Goal: Task Accomplishment & Management: Use online tool/utility

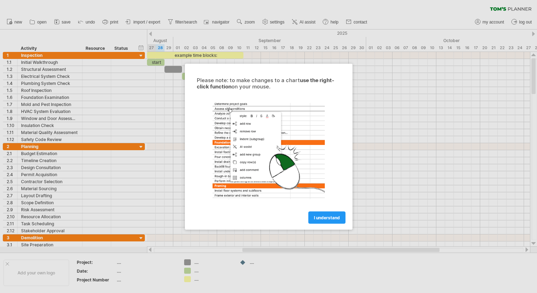
click at [327, 217] on span "I understand" at bounding box center [327, 217] width 26 height 5
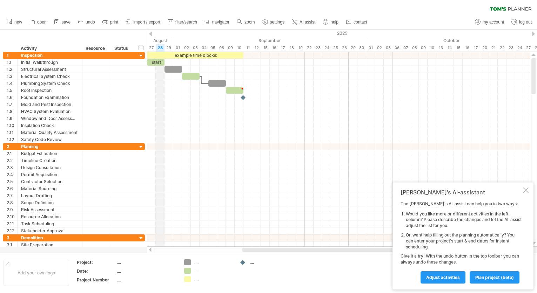
click at [158, 39] on div "August" at bounding box center [81, 40] width 184 height 7
click at [207, 48] on div "04" at bounding box center [204, 47] width 9 height 7
click at [206, 49] on div "04" at bounding box center [204, 47] width 9 height 7
click at [205, 47] on div "04" at bounding box center [204, 47] width 9 height 7
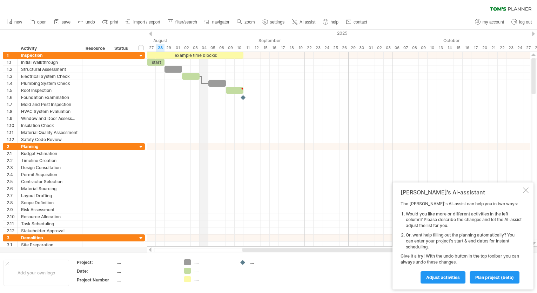
click at [205, 47] on div "04" at bounding box center [204, 47] width 9 height 7
drag, startPoint x: 150, startPoint y: 35, endPoint x: 191, endPoint y: 39, distance: 40.6
click at [191, 39] on div "Trying to reach [DOMAIN_NAME] Connected again... 0% clear filter new 1" at bounding box center [268, 146] width 537 height 293
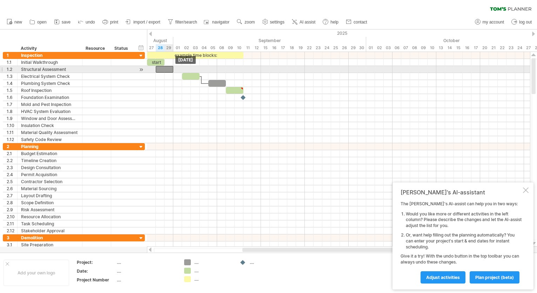
drag, startPoint x: 175, startPoint y: 70, endPoint x: 169, endPoint y: 68, distance: 6.4
click at [169, 68] on div at bounding box center [165, 69] width 18 height 7
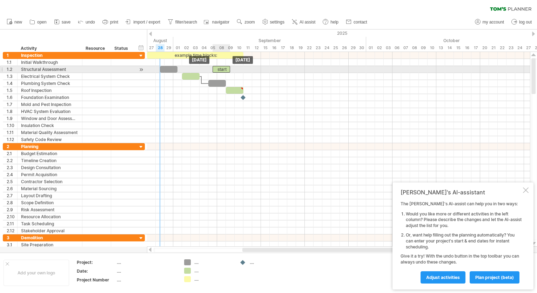
drag, startPoint x: 157, startPoint y: 62, endPoint x: 225, endPoint y: 70, distance: 68.2
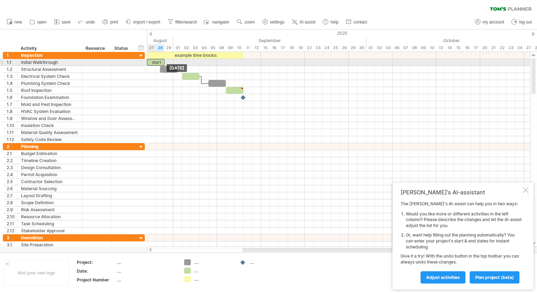
drag, startPoint x: 219, startPoint y: 70, endPoint x: 159, endPoint y: 64, distance: 61.0
click at [259, 63] on div at bounding box center [338, 62] width 383 height 7
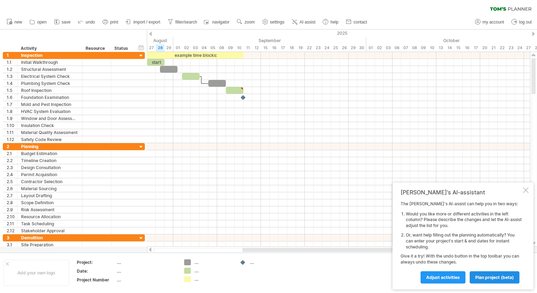
click at [482, 276] on span "plan project (beta)" at bounding box center [495, 277] width 39 height 5
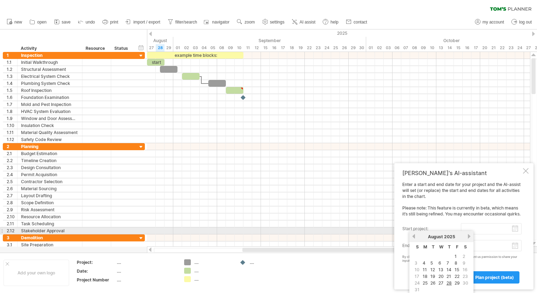
click at [515, 228] on input "start project:" at bounding box center [491, 228] width 61 height 11
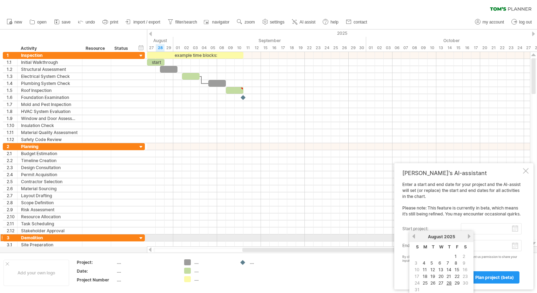
click at [468, 235] on link "next" at bounding box center [469, 236] width 5 height 5
click at [456, 258] on link "5" at bounding box center [457, 256] width 4 height 7
type input "********"
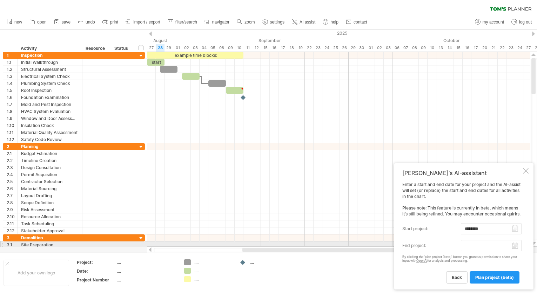
click at [518, 246] on body "progress(100%) Trying to reach [DOMAIN_NAME] Connected again... 0% clear filter…" at bounding box center [268, 147] width 537 height 295
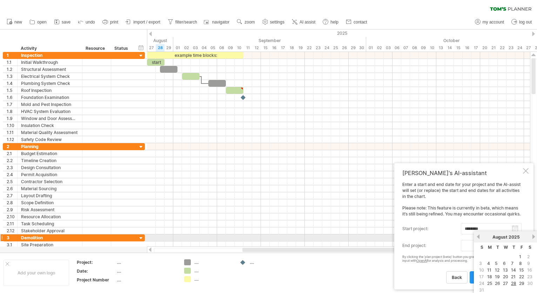
click at [478, 236] on link "previous" at bounding box center [478, 236] width 5 height 5
click at [533, 237] on link "next" at bounding box center [533, 236] width 5 height 5
click at [532, 237] on link "next" at bounding box center [533, 236] width 5 height 5
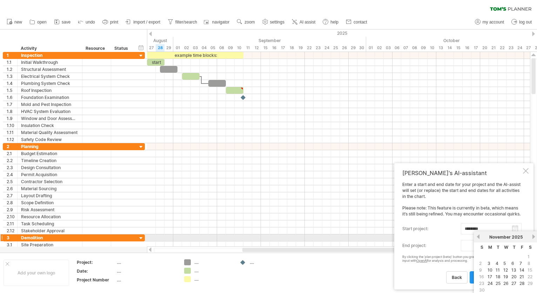
click at [532, 237] on link "next" at bounding box center [533, 236] width 5 height 5
click at [521, 257] on link "5" at bounding box center [521, 256] width 4 height 7
type input "********"
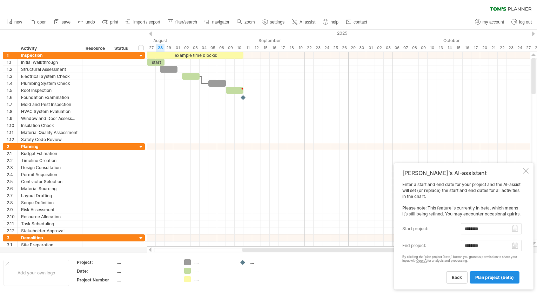
click at [496, 274] on link "plan project (beta)" at bounding box center [495, 277] width 50 height 12
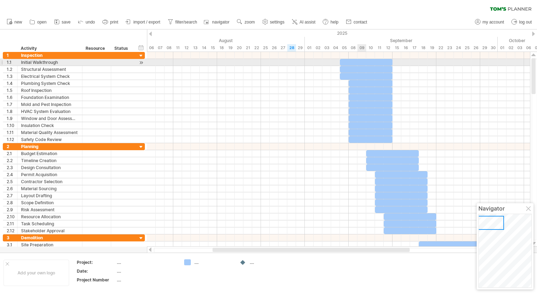
click at [359, 63] on div at bounding box center [366, 62] width 53 height 7
click at [346, 64] on div at bounding box center [366, 62] width 53 height 7
drag, startPoint x: 346, startPoint y: 64, endPoint x: 361, endPoint y: 65, distance: 14.8
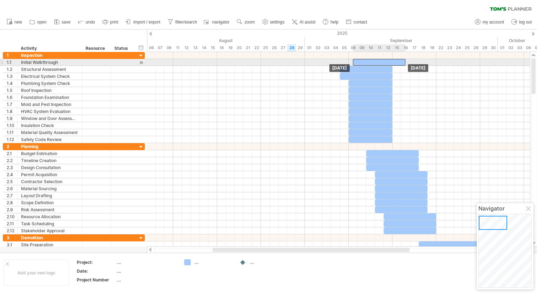
click at [361, 65] on div at bounding box center [379, 62] width 53 height 7
drag, startPoint x: 362, startPoint y: 65, endPoint x: 348, endPoint y: 64, distance: 14.4
click at [348, 64] on div at bounding box center [366, 62] width 53 height 7
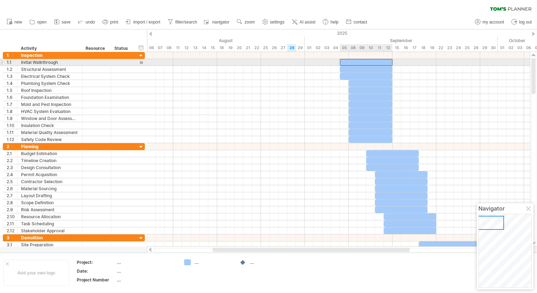
click at [357, 60] on div at bounding box center [366, 62] width 53 height 7
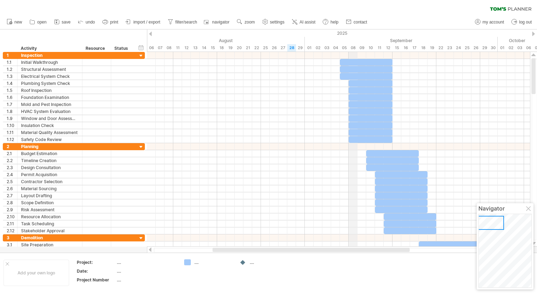
drag, startPoint x: 351, startPoint y: 46, endPoint x: 353, endPoint y: 56, distance: 10.4
click at [351, 46] on div "08" at bounding box center [353, 47] width 9 height 7
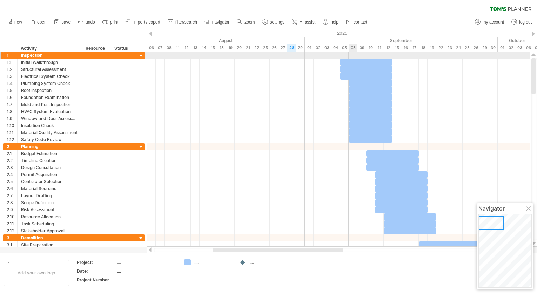
click at [354, 58] on div at bounding box center [338, 55] width 383 height 7
click at [354, 56] on div at bounding box center [338, 55] width 383 height 7
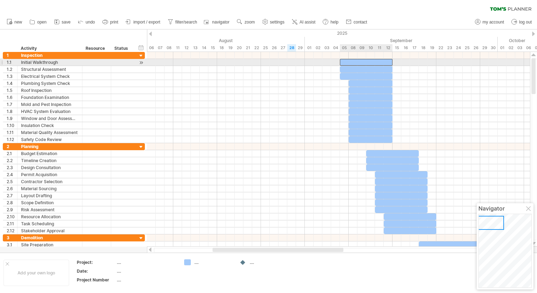
drag, startPoint x: 348, startPoint y: 65, endPoint x: 344, endPoint y: 66, distance: 4.9
click at [348, 65] on div at bounding box center [366, 62] width 53 height 7
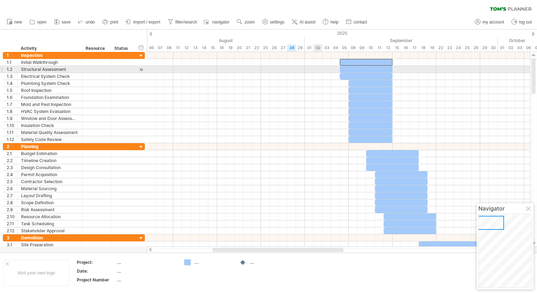
click at [317, 71] on div at bounding box center [338, 69] width 383 height 7
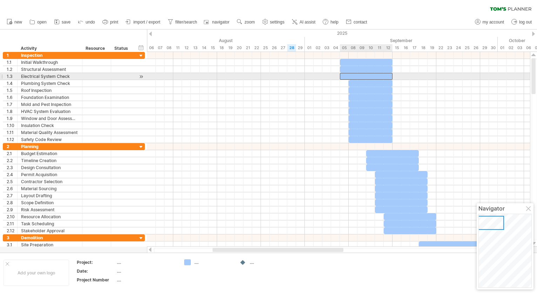
click at [358, 74] on div at bounding box center [366, 76] width 53 height 7
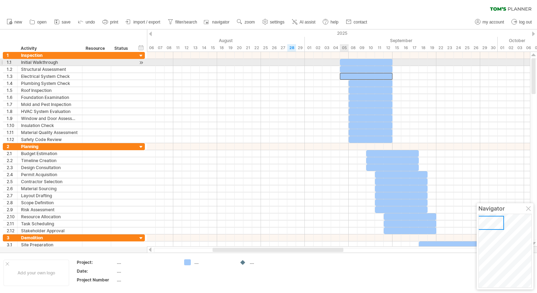
click at [339, 59] on div "[DATE] [DATE]" at bounding box center [338, 149] width 383 height 195
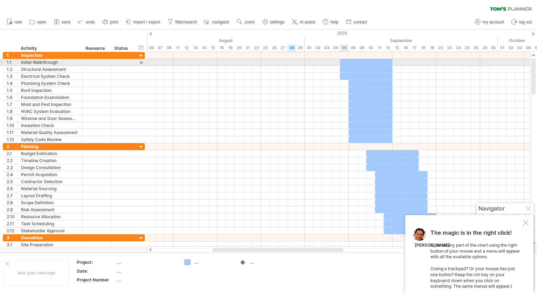
drag, startPoint x: 344, startPoint y: 61, endPoint x: 367, endPoint y: 64, distance: 22.6
click at [344, 61] on div at bounding box center [366, 62] width 53 height 7
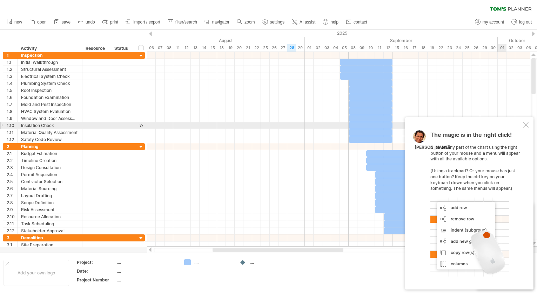
click at [525, 128] on div at bounding box center [526, 125] width 6 height 6
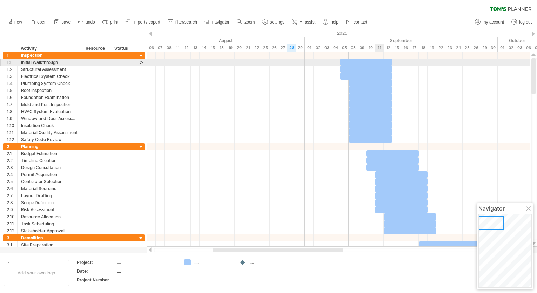
click at [382, 60] on div at bounding box center [366, 62] width 53 height 7
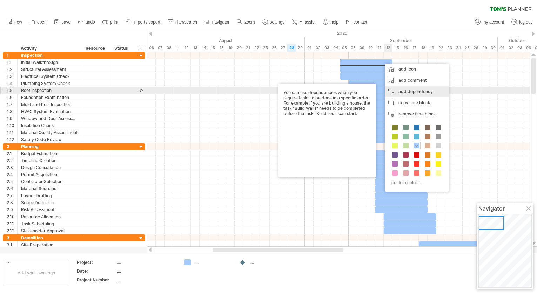
click at [400, 92] on div "add dependency You can use dependencies when you require tasks to be done in a …" at bounding box center [417, 91] width 64 height 11
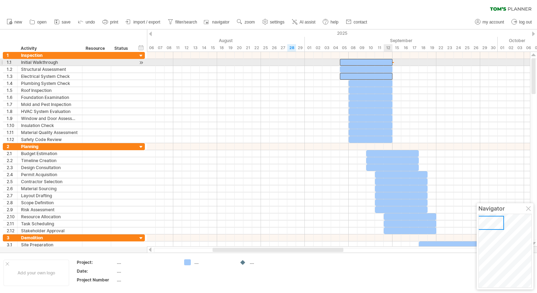
click at [388, 65] on div at bounding box center [366, 62] width 53 height 7
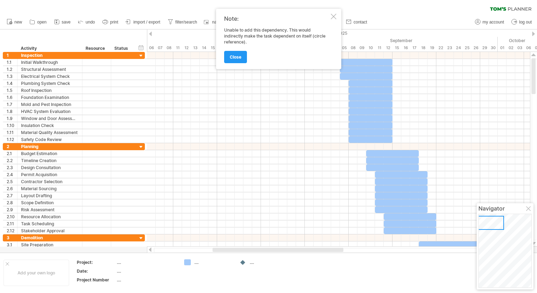
click at [332, 15] on div at bounding box center [334, 17] width 6 height 6
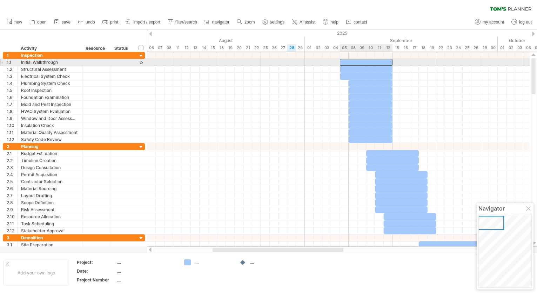
click at [389, 61] on div at bounding box center [366, 62] width 53 height 7
drag, startPoint x: 392, startPoint y: 64, endPoint x: 349, endPoint y: 61, distance: 42.9
click at [349, 61] on span at bounding box center [349, 62] width 3 height 7
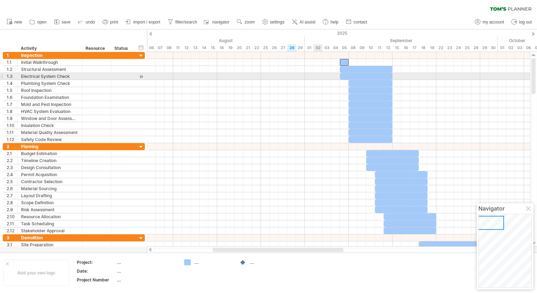
click at [321, 75] on div at bounding box center [338, 76] width 383 height 7
